Goal: Navigation & Orientation: Find specific page/section

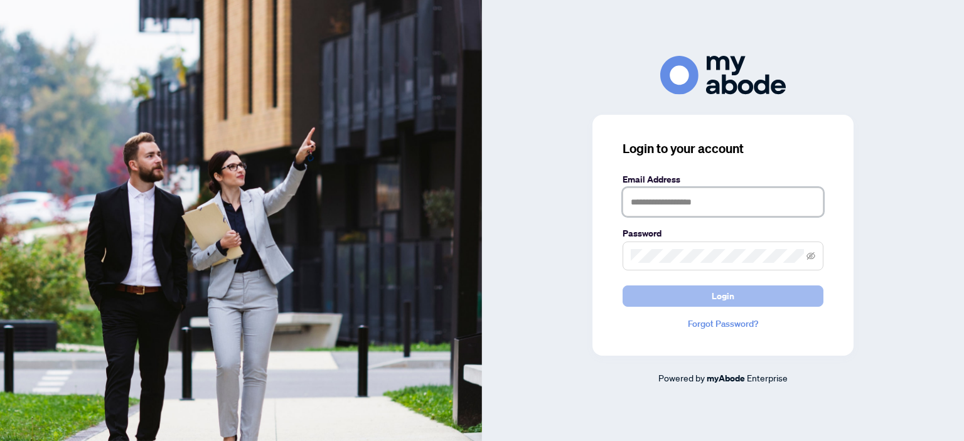
type input "**********"
click at [691, 296] on button "Login" at bounding box center [723, 296] width 201 height 21
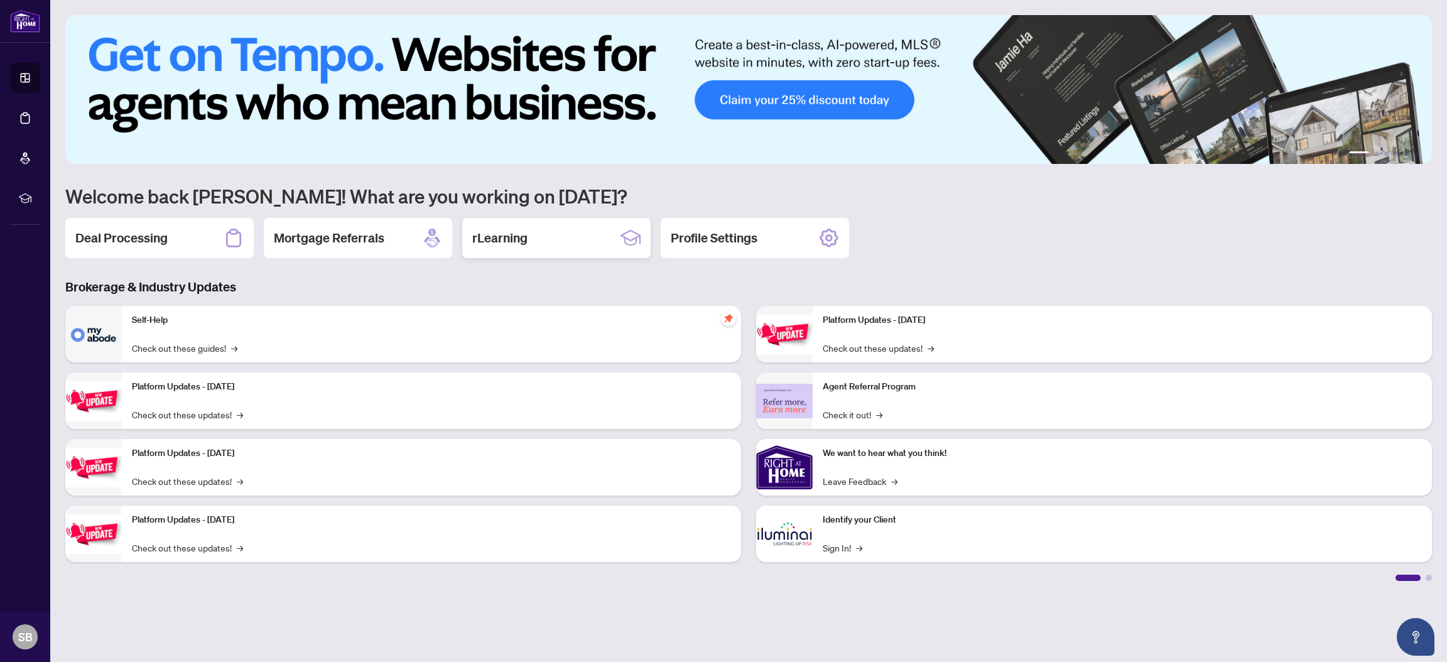
click at [544, 234] on div "rLearning" at bounding box center [556, 238] width 188 height 40
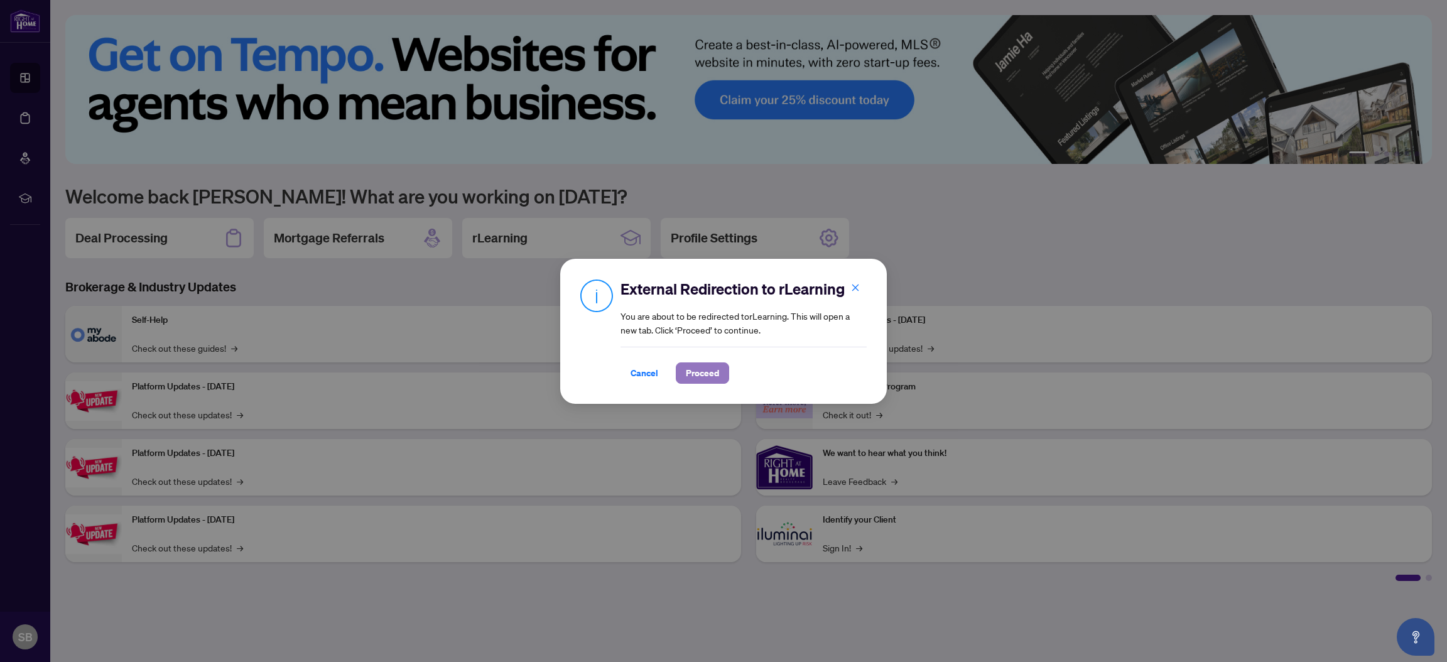
click at [702, 372] on span "Proceed" at bounding box center [702, 373] width 33 height 20
